Goal: Find specific page/section: Find specific page/section

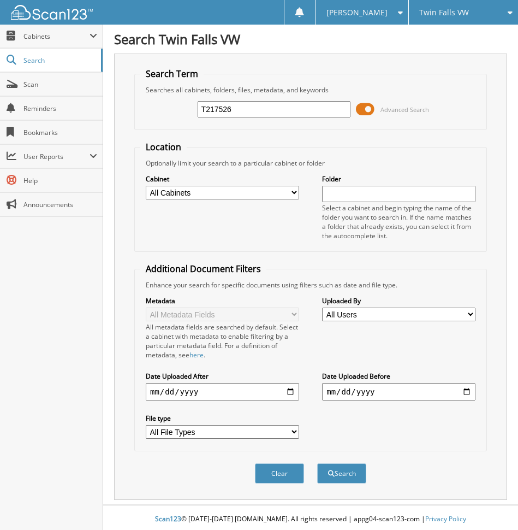
type input "T217526"
click at [317, 463] on button "Search" at bounding box center [341, 473] width 49 height 20
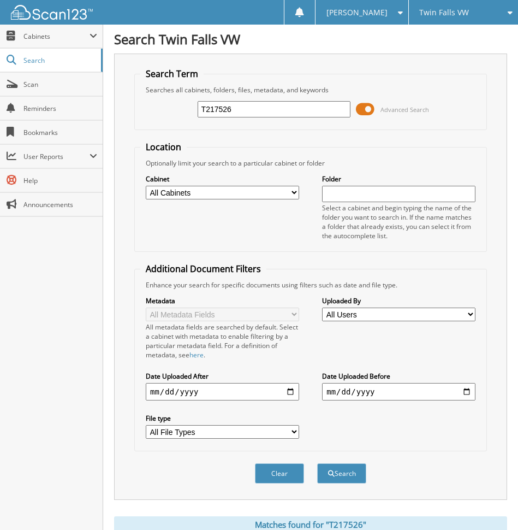
click at [365, 108] on span at bounding box center [365, 109] width 19 height 16
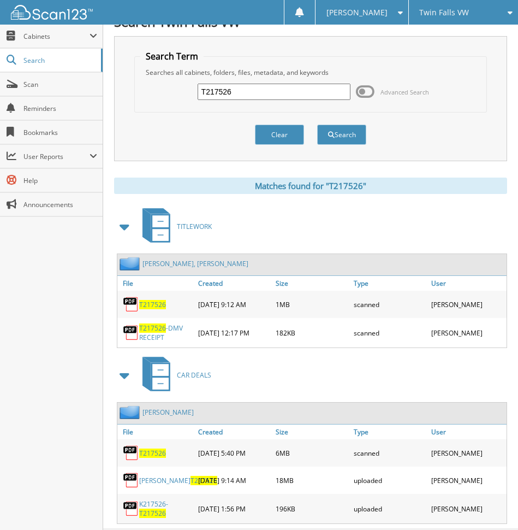
scroll to position [44, 0]
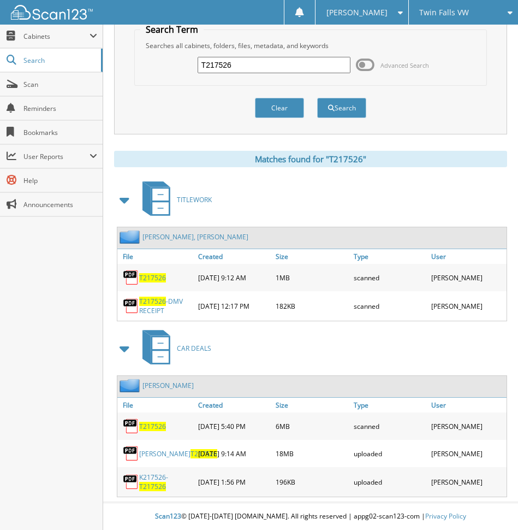
click at [152, 305] on span "T217526" at bounding box center [152, 300] width 27 height 9
click at [154, 278] on span "T217526" at bounding box center [152, 277] width 27 height 9
click at [56, 91] on link "Scan" at bounding box center [51, 84] width 103 height 23
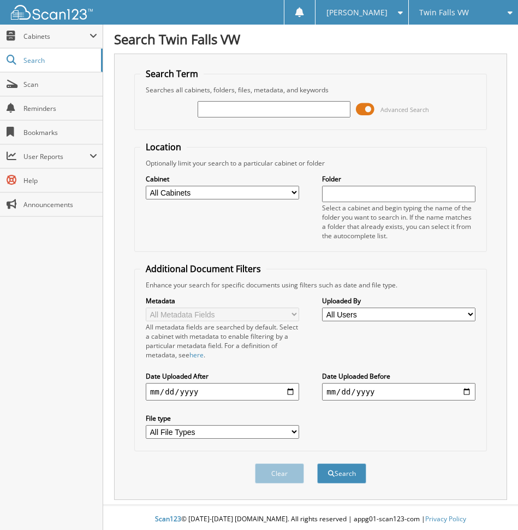
click at [465, 13] on span "Twin Falls VW" at bounding box center [444, 12] width 50 height 7
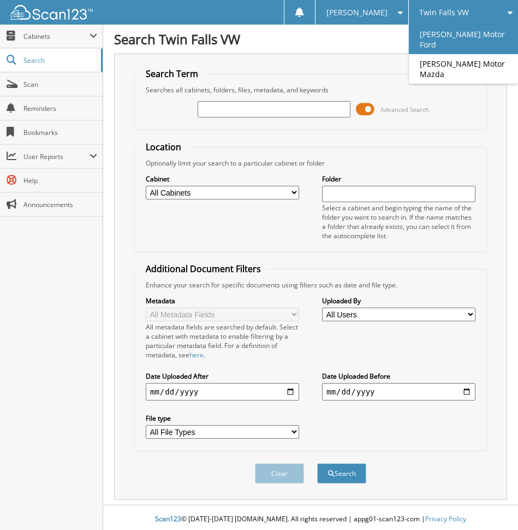
click at [449, 38] on link "[PERSON_NAME] Motor Ford" at bounding box center [463, 39] width 109 height 29
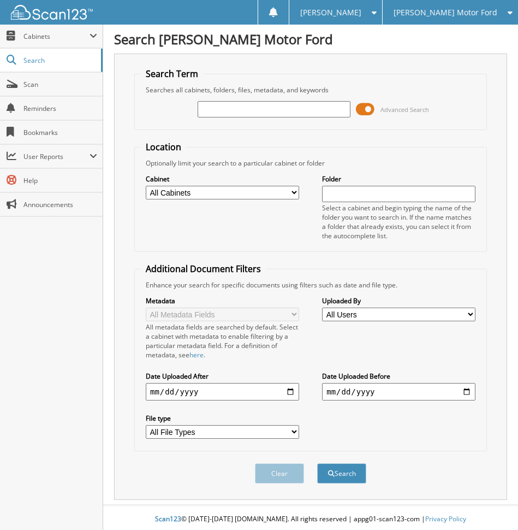
click at [242, 111] on input "text" at bounding box center [274, 109] width 153 height 16
type input "BNA83401"
click at [317, 463] on button "Search" at bounding box center [341, 473] width 49 height 20
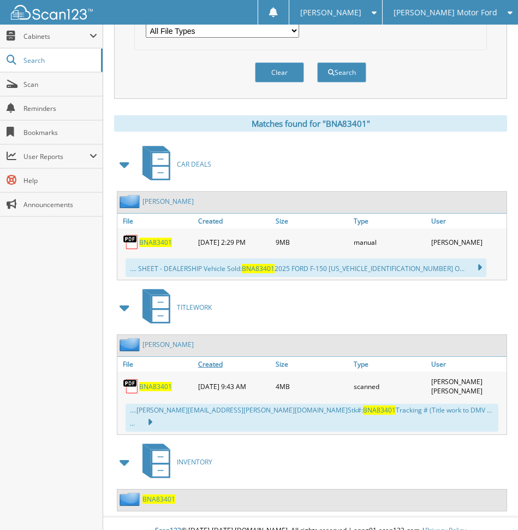
scroll to position [404, 0]
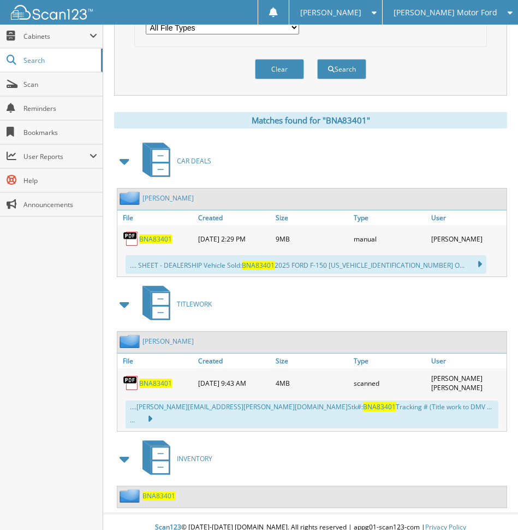
click at [155, 380] on span "BNA83401" at bounding box center [155, 382] width 33 height 9
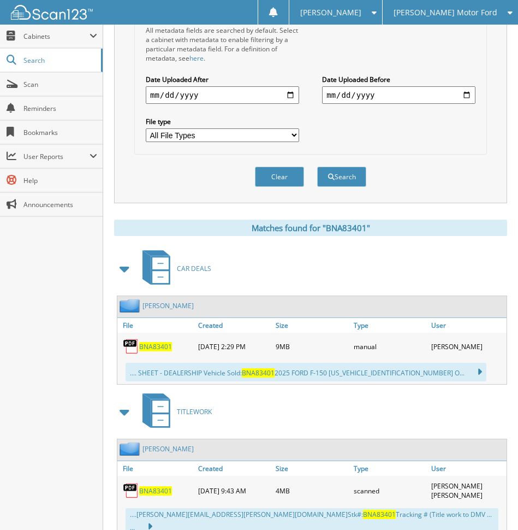
scroll to position [131, 0]
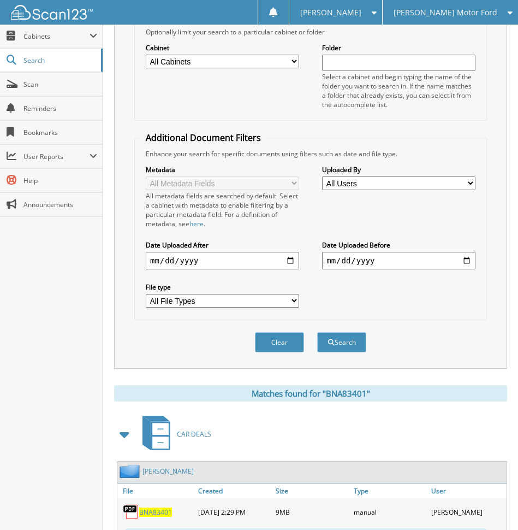
click at [437, 18] on div "[PERSON_NAME] Motor Ford" at bounding box center [450, 12] width 124 height 25
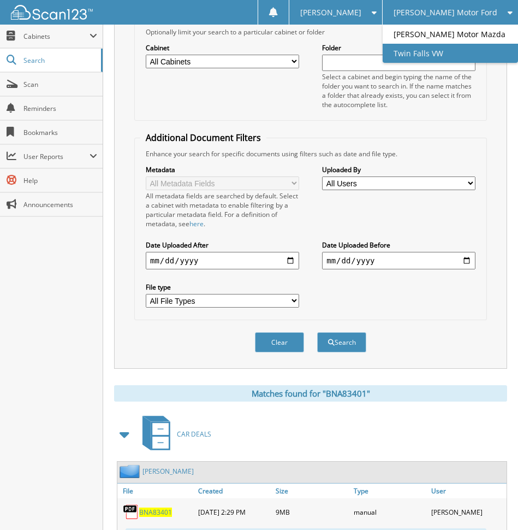
click at [435, 49] on link "Twin Falls VW" at bounding box center [450, 53] width 135 height 19
